Goal: Task Accomplishment & Management: Use online tool/utility

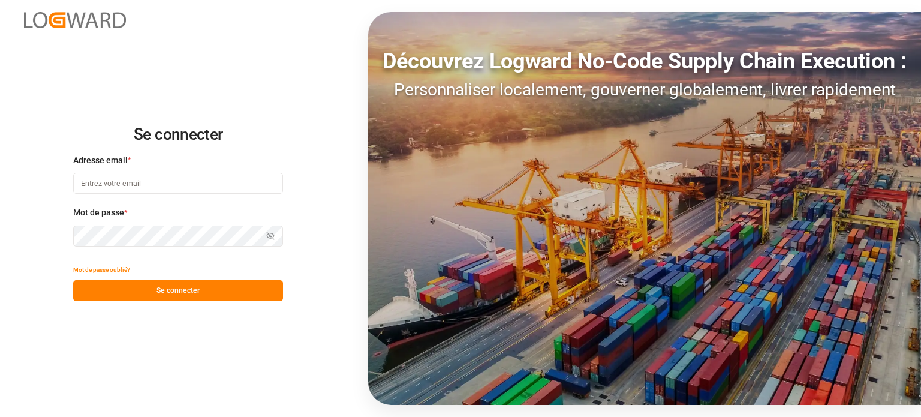
type input "[EMAIL_ADDRESS][DOMAIN_NAME]"
click at [158, 294] on font "Se connecter" at bounding box center [178, 290] width 43 height 8
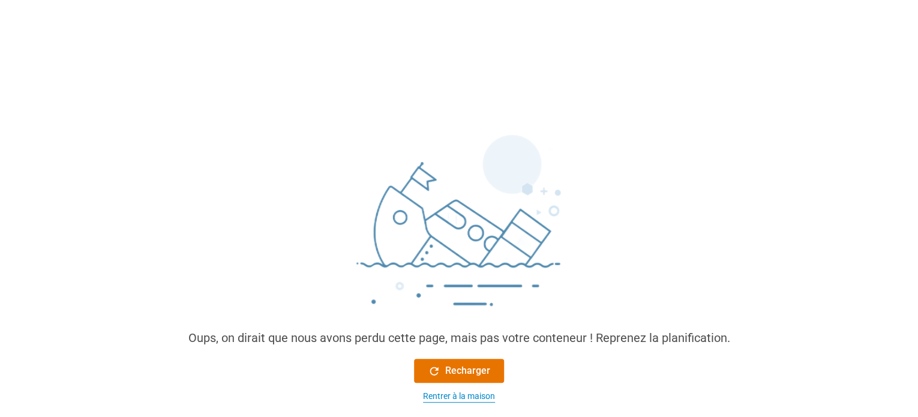
click at [447, 397] on font "Rentrer à la maison" at bounding box center [459, 396] width 72 height 10
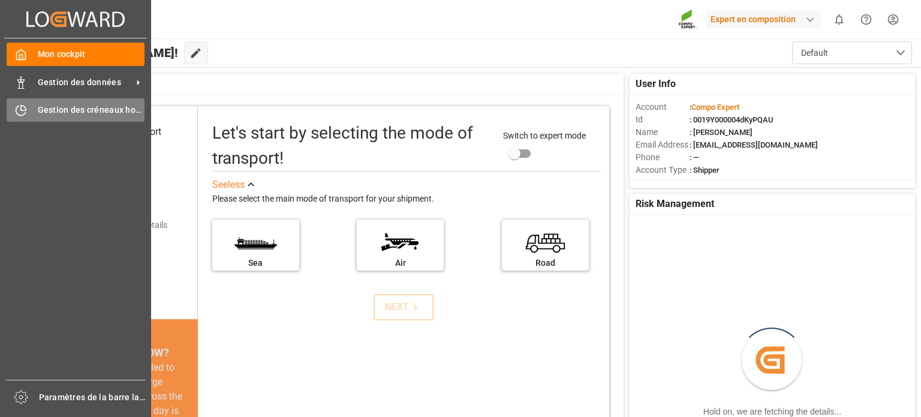
click at [28, 116] on div "Gestion des créneaux horaires Gestion des créneaux horaires" at bounding box center [76, 109] width 138 height 23
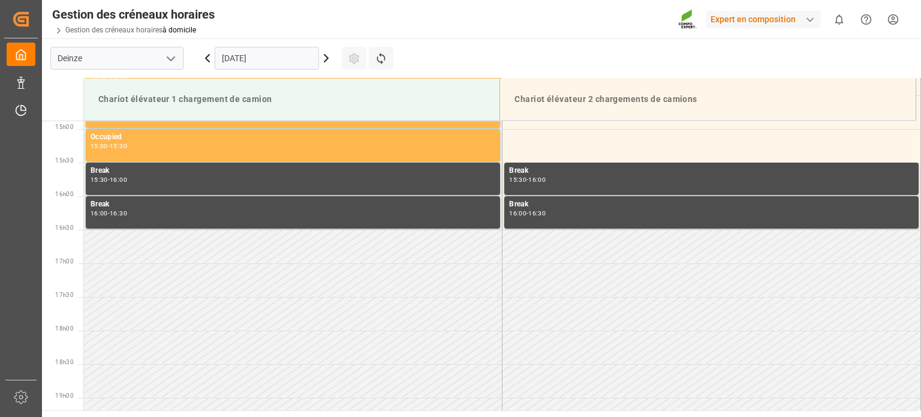
scroll to position [1000, 0]
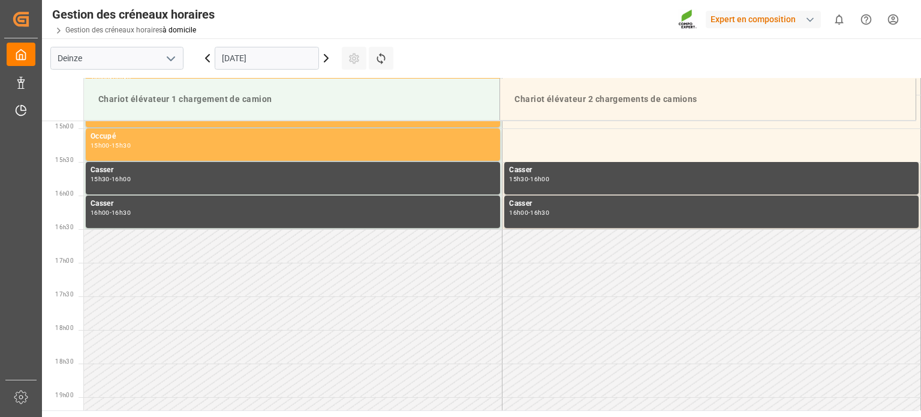
click at [327, 56] on icon at bounding box center [326, 58] width 4 height 7
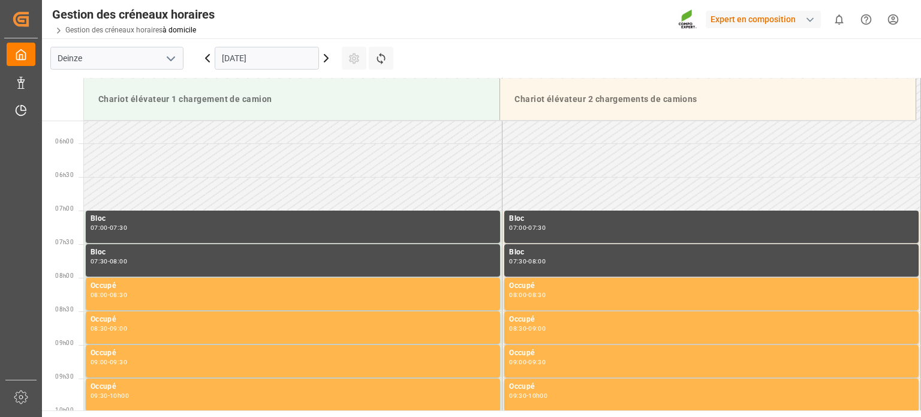
scroll to position [280, 0]
